Goal: Transaction & Acquisition: Purchase product/service

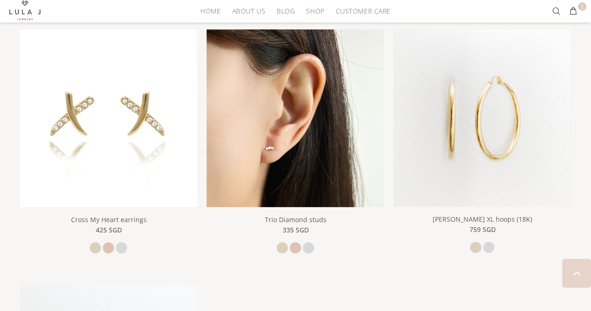
scroll to position [1495, 0]
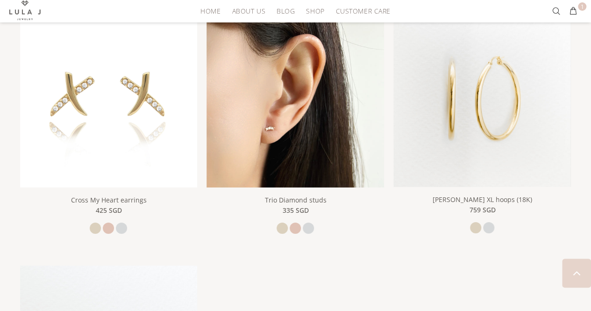
click at [299, 114] on img at bounding box center [296, 99] width 178 height 178
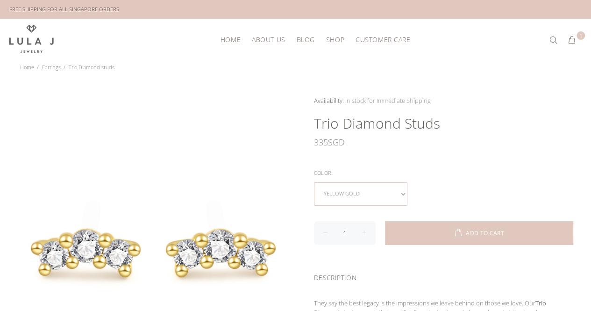
click at [366, 188] on select "yellow gold rose gold white gold" at bounding box center [360, 193] width 93 height 23
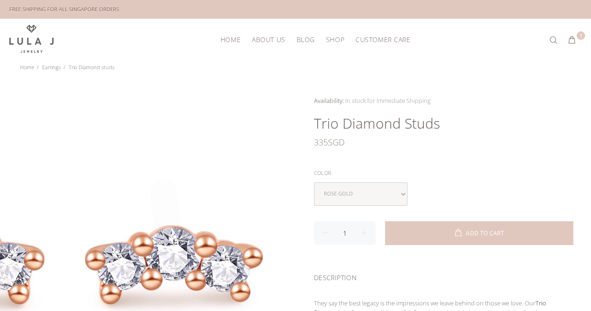
scroll to position [93, 0]
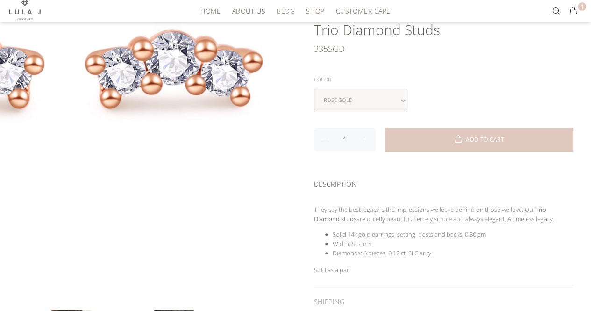
click at [271, 231] on div at bounding box center [147, 149] width 295 height 295
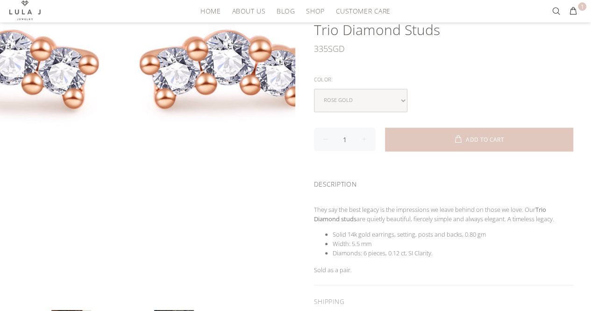
scroll to position [187, 0]
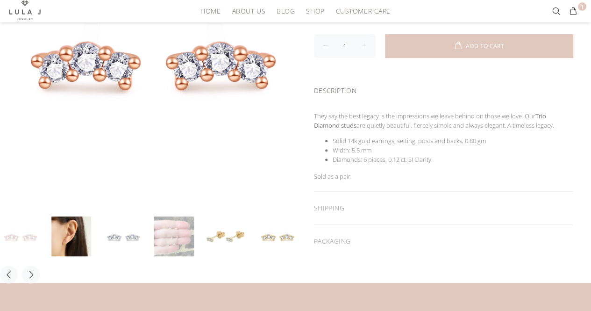
click at [176, 247] on link at bounding box center [174, 236] width 40 height 40
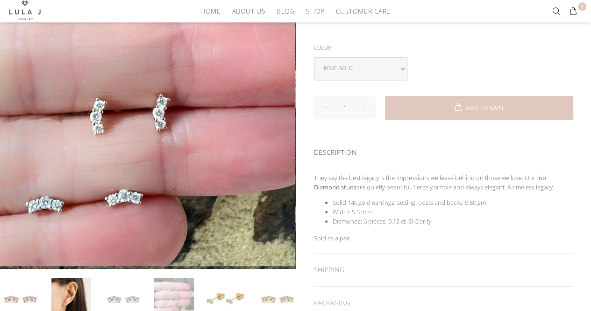
scroll to position [140, 0]
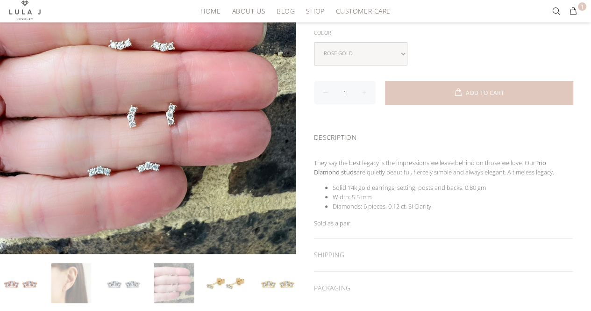
click at [57, 281] on link at bounding box center [71, 283] width 40 height 40
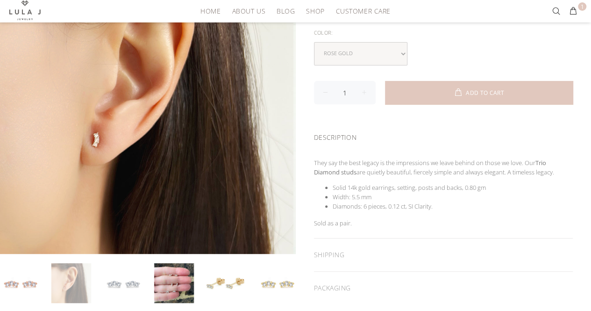
click at [83, 274] on link at bounding box center [71, 283] width 40 height 40
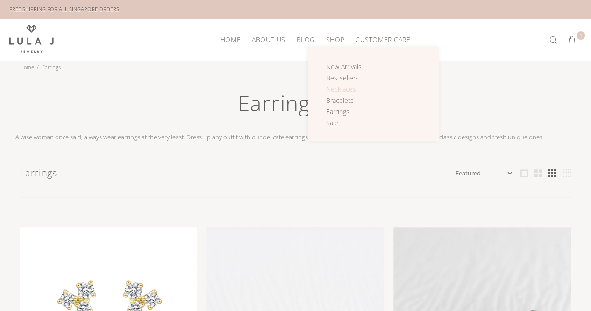
click at [335, 90] on span "Necklaces" at bounding box center [341, 89] width 30 height 9
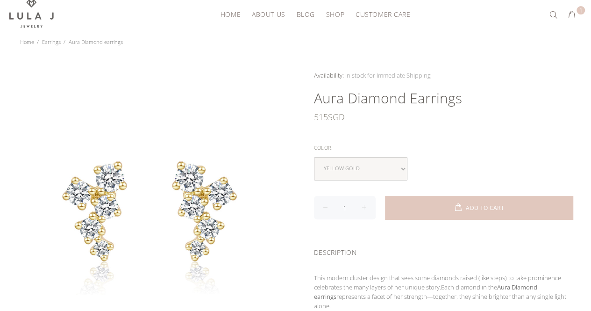
scroll to position [47, 0]
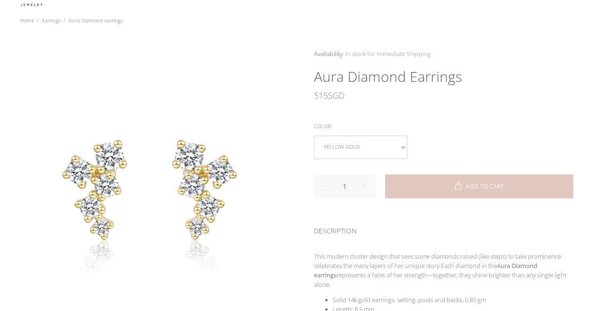
click at [348, 147] on select "yellow gold rose gold white gold" at bounding box center [360, 146] width 93 height 23
click at [355, 143] on select "yellow gold rose gold white gold" at bounding box center [360, 146] width 93 height 23
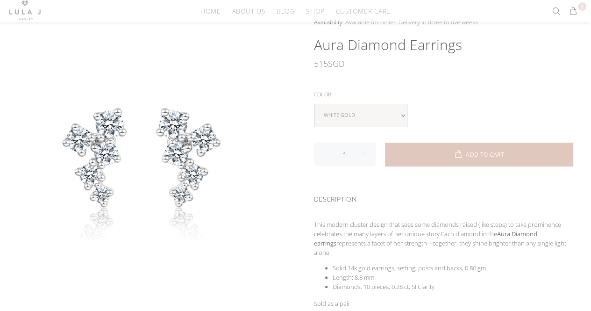
scroll to position [93, 0]
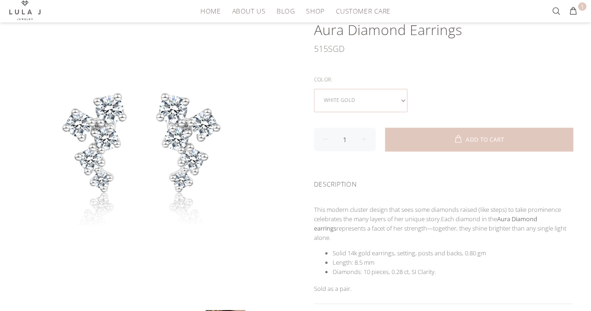
click at [363, 97] on select "yellow gold rose gold white gold" at bounding box center [360, 100] width 93 height 23
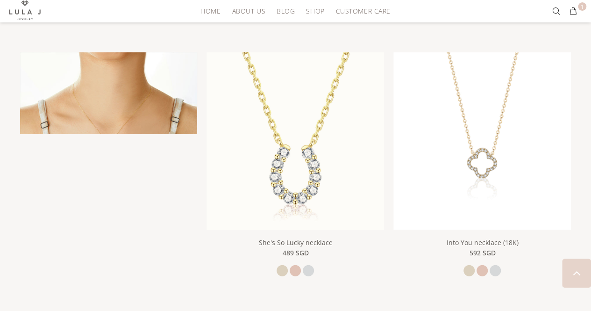
scroll to position [1028, 0]
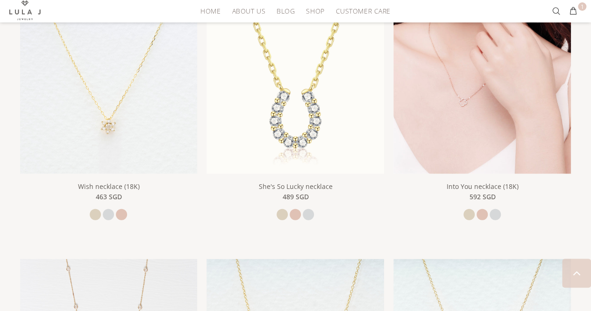
click at [483, 131] on img at bounding box center [482, 85] width 178 height 178
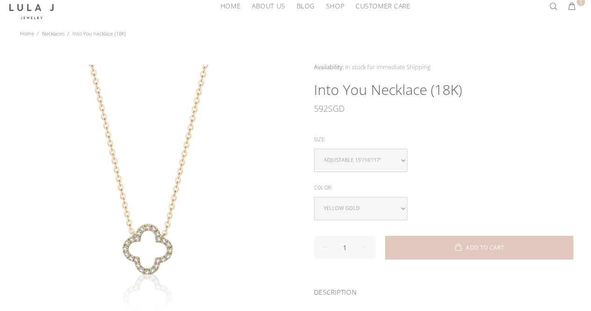
scroll to position [47, 0]
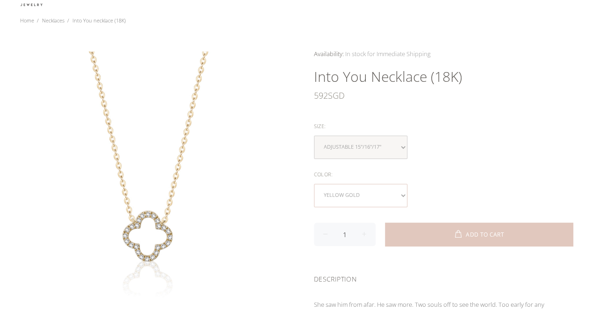
click at [374, 200] on select "yellow gold rose gold white gold" at bounding box center [360, 195] width 93 height 23
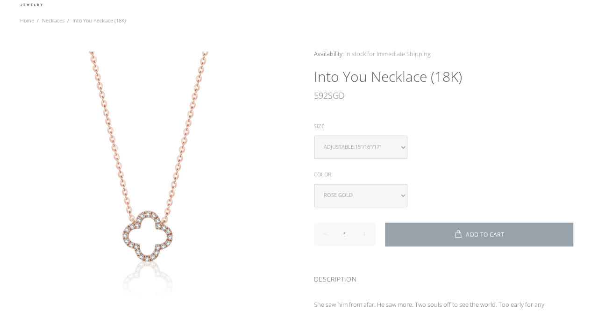
click at [444, 232] on button "ADD TO CART" at bounding box center [479, 233] width 188 height 23
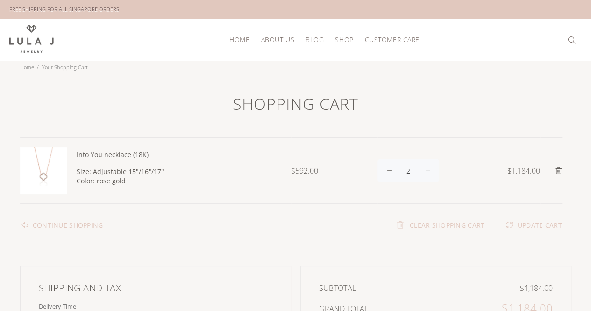
click at [392, 169] on span at bounding box center [389, 170] width 23 height 23
type input "1"
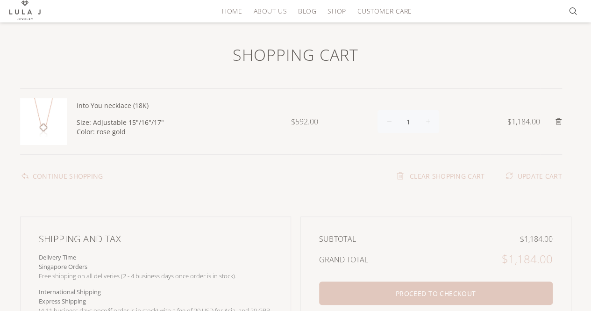
scroll to position [47, 0]
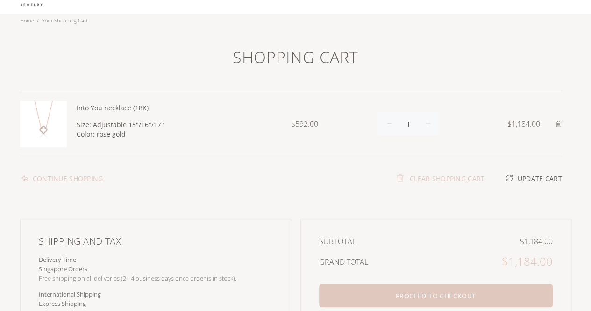
click at [525, 172] on link "UPDATE CART" at bounding box center [533, 177] width 57 height 11
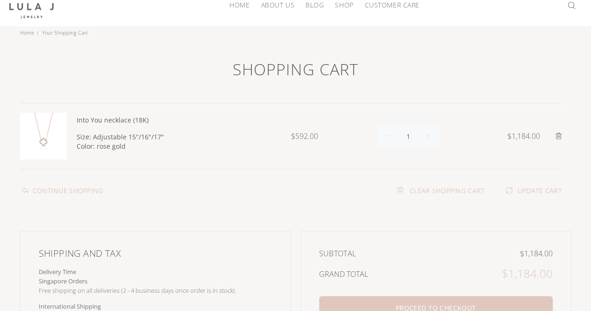
scroll to position [93, 0]
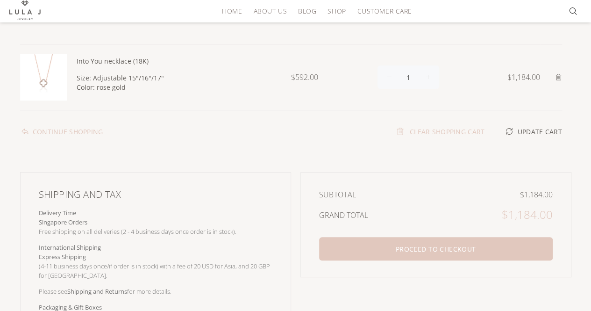
click at [528, 130] on link "UPDATE CART" at bounding box center [533, 130] width 57 height 11
click at [532, 125] on link "UPDATE CART" at bounding box center [533, 130] width 57 height 11
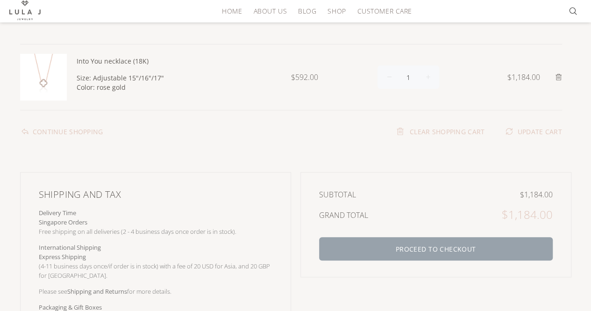
click at [471, 251] on button "PROCEED TO CHECKOUT" at bounding box center [436, 248] width 234 height 23
